Goal: Task Accomplishment & Management: Complete application form

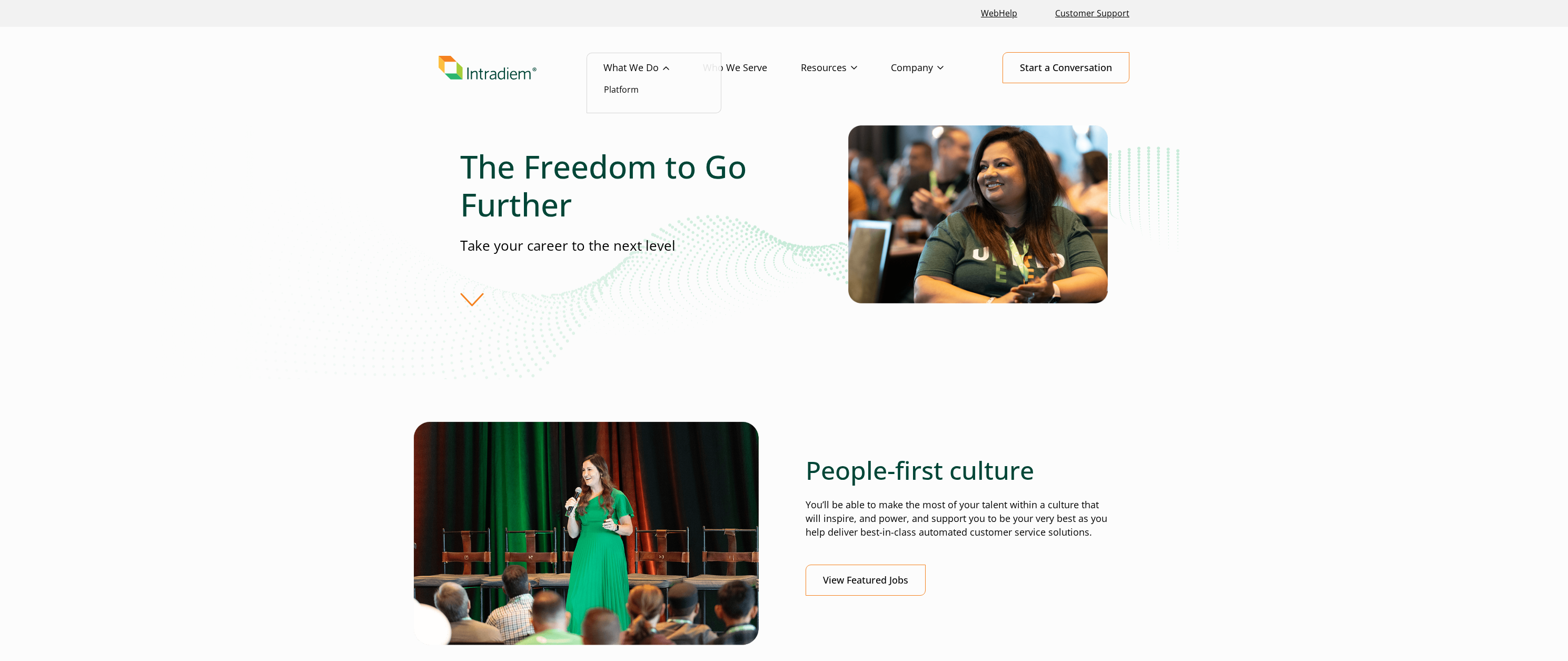
click at [630, 67] on link "What We Do" at bounding box center [653, 67] width 99 height 31
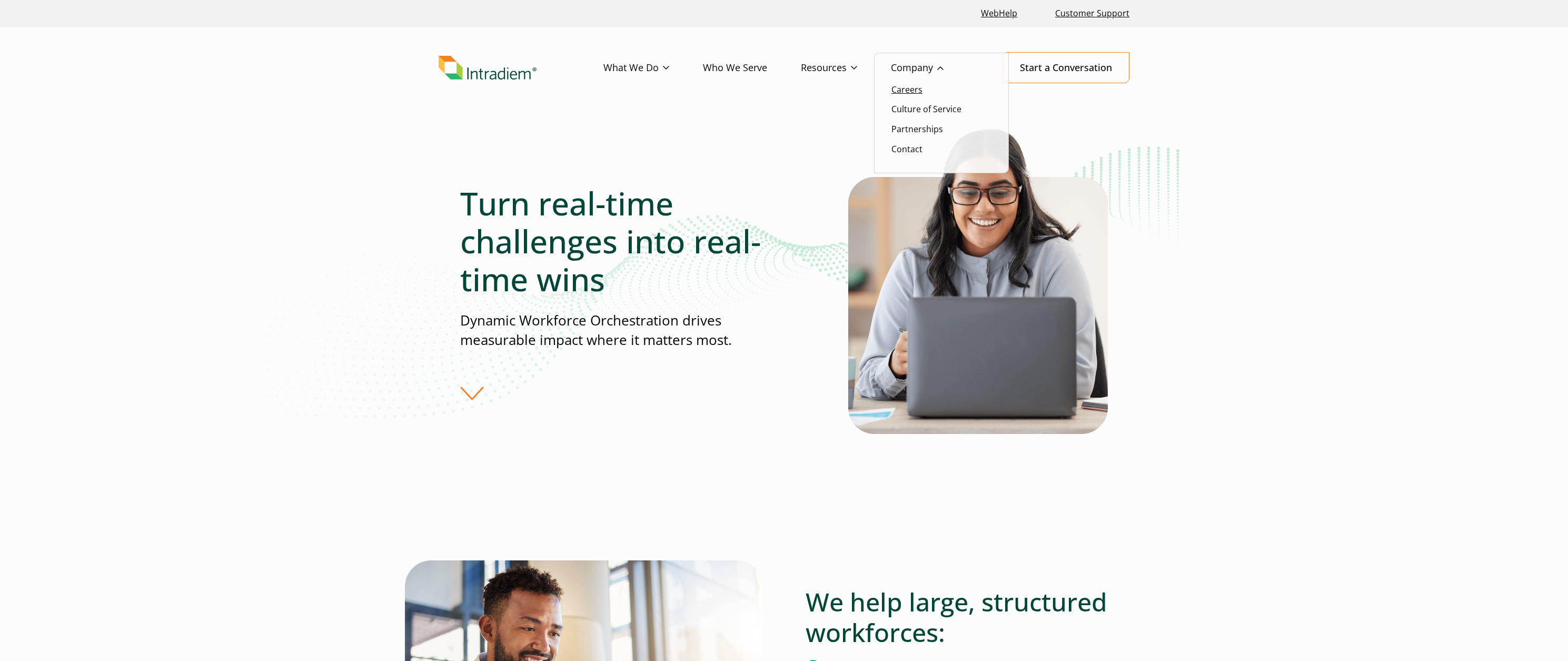
click at [909, 91] on link "Careers" at bounding box center [907, 89] width 31 height 12
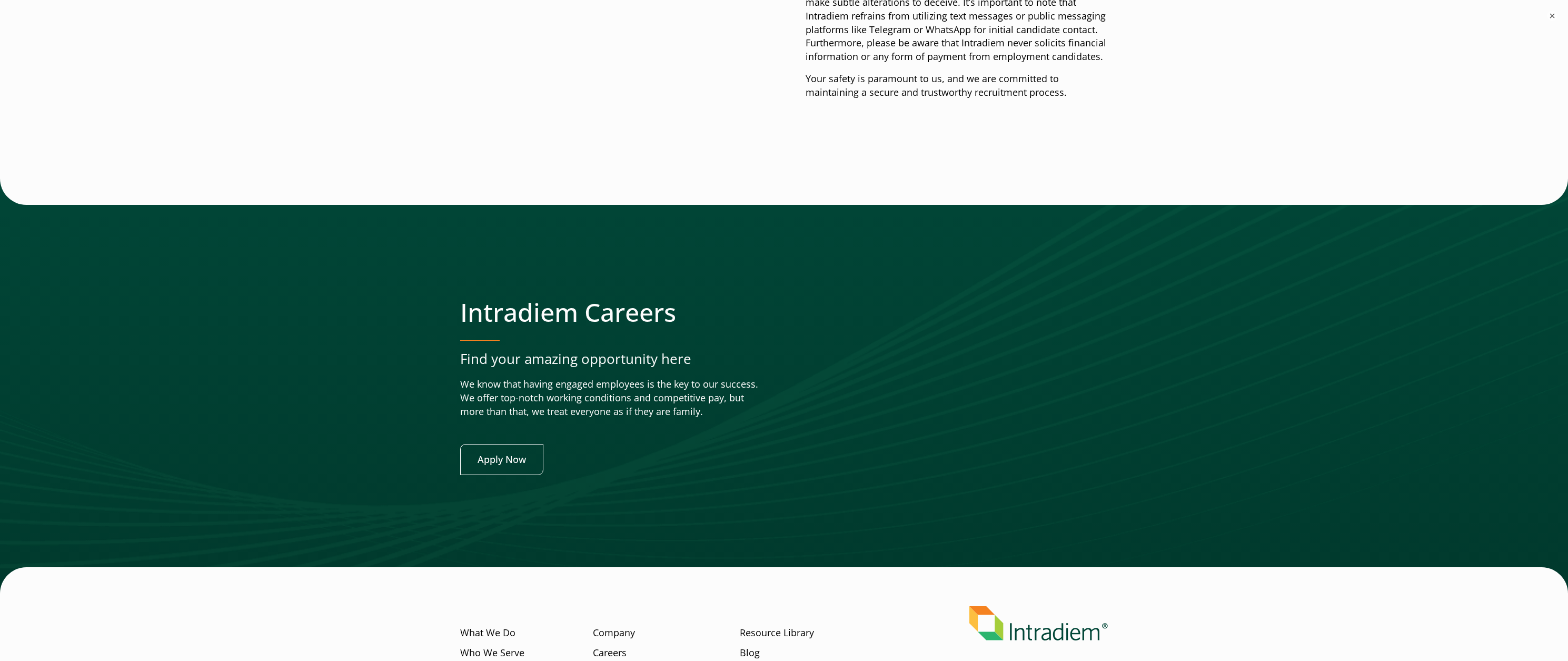
scroll to position [3986, 0]
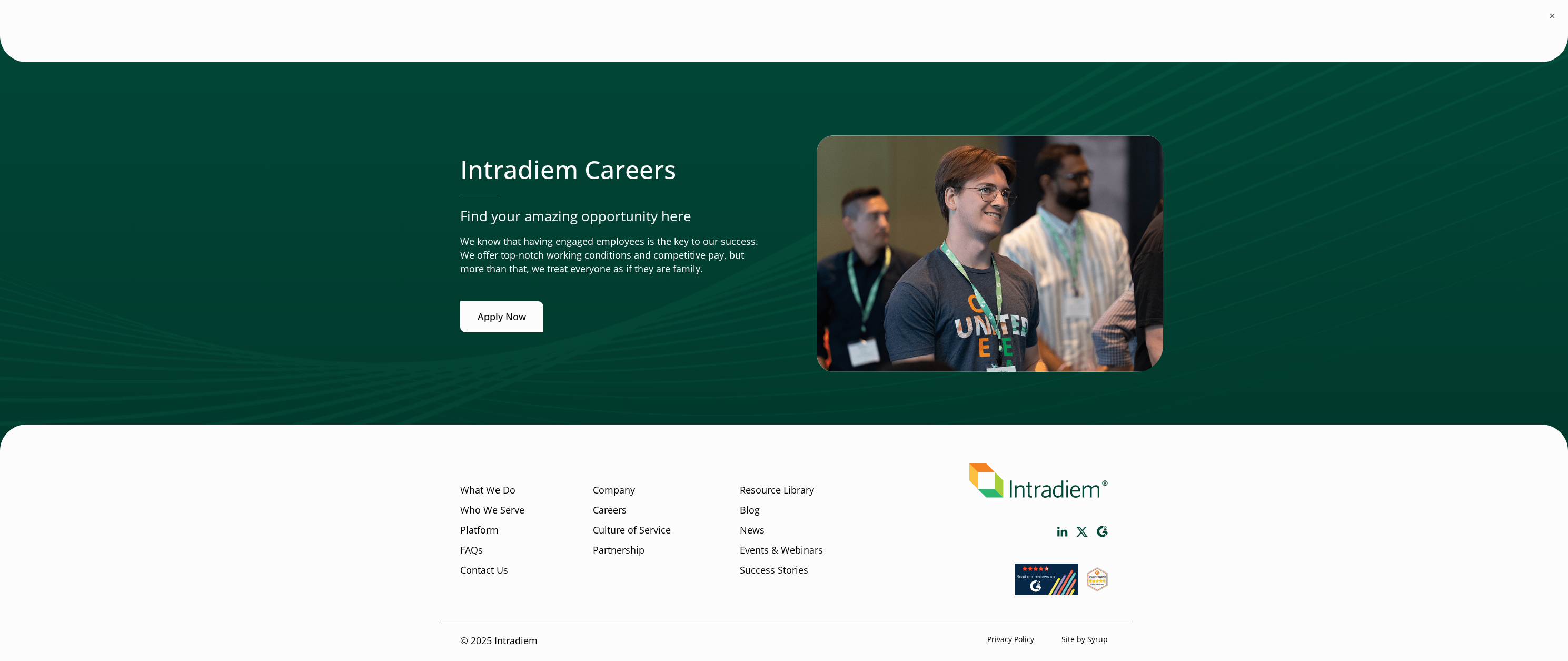
click at [522, 323] on link "Apply Now" at bounding box center [502, 317] width 83 height 31
